Goal: Information Seeking & Learning: Check status

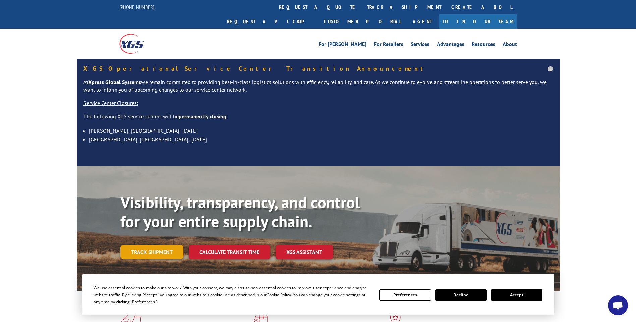
click at [163, 245] on link "Track shipment" at bounding box center [151, 252] width 63 height 14
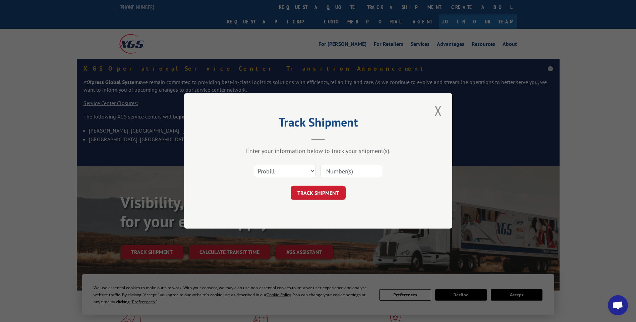
click at [334, 173] on input at bounding box center [351, 172] width 62 height 14
type input "17463127"
click at [325, 192] on button "TRACK SHIPMENT" at bounding box center [318, 193] width 55 height 14
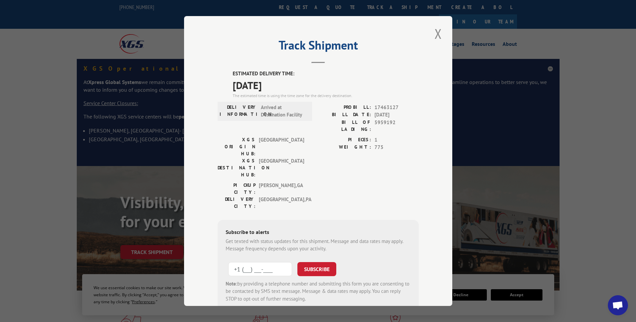
click at [239, 262] on input "+1 (___) ___-____" at bounding box center [260, 269] width 64 height 14
type input "[PHONE_NUMBER]"
click at [310, 262] on button "SUBSCRIBE" at bounding box center [316, 269] width 39 height 14
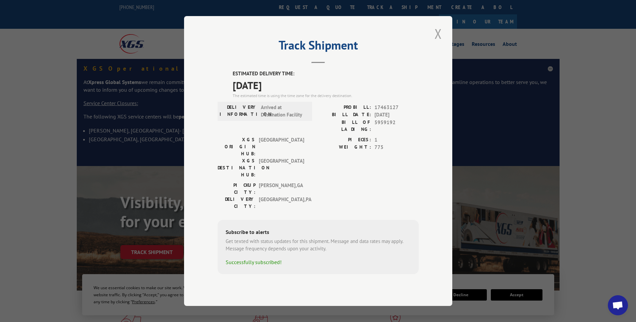
click at [438, 43] on button "Close modal" at bounding box center [437, 33] width 11 height 18
